Goal: Task Accomplishment & Management: Use online tool/utility

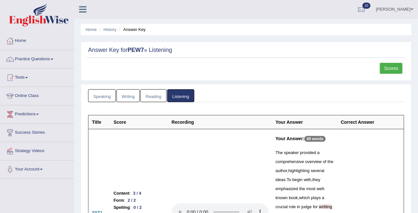
click at [27, 73] on link "Tests" at bounding box center [37, 77] width 74 height 16
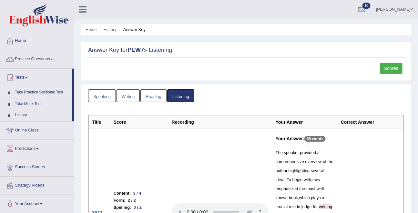
click at [26, 92] on link "Take Practice Sectional Test" at bounding box center [42, 93] width 60 height 12
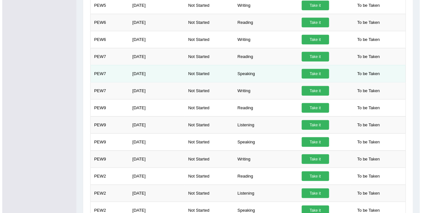
scroll to position [228, 0]
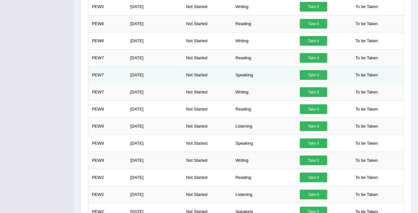
click at [306, 77] on link "Take it" at bounding box center [313, 75] width 27 height 10
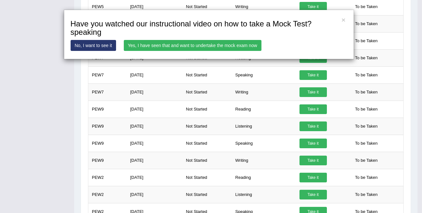
click at [211, 44] on link "Yes, I have seen that and want to undertake the mock exam now" at bounding box center [193, 45] width 138 height 11
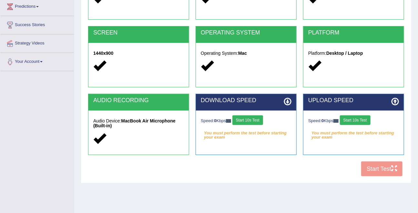
scroll to position [126, 0]
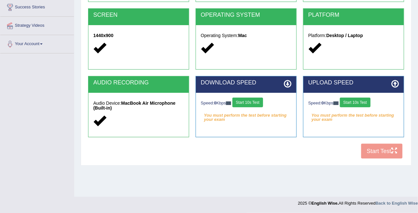
click at [256, 102] on button "Start 10s Test" at bounding box center [247, 103] width 31 height 10
click at [356, 105] on button "Start 10s Test" at bounding box center [355, 103] width 31 height 10
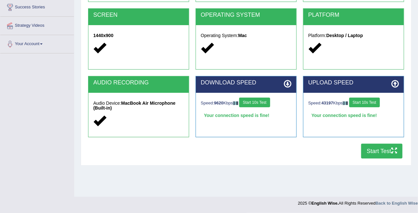
click at [382, 153] on button "Start Test" at bounding box center [381, 151] width 41 height 15
